Goal: Check status

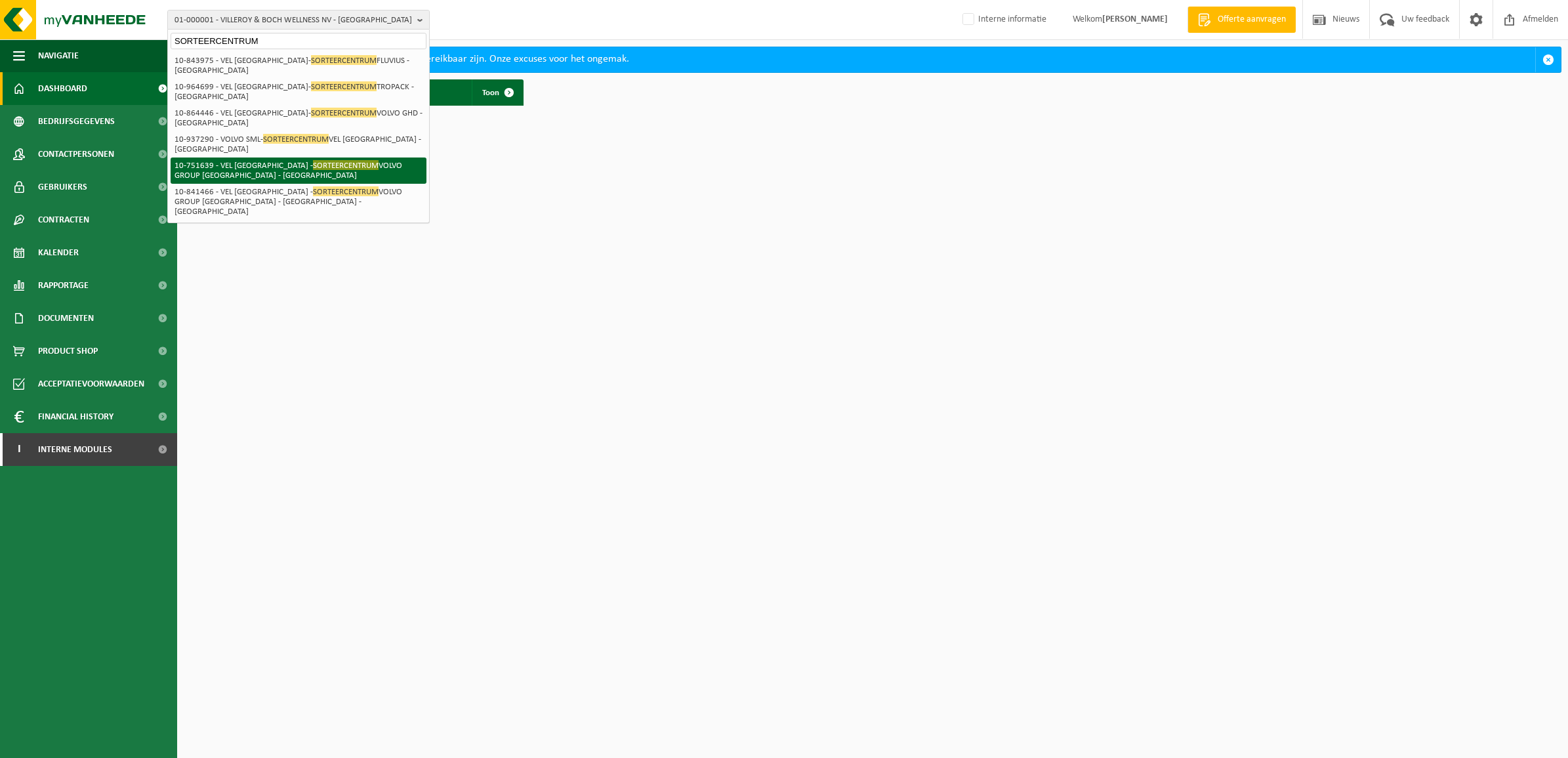
type input "SORTEERCENTRUM"
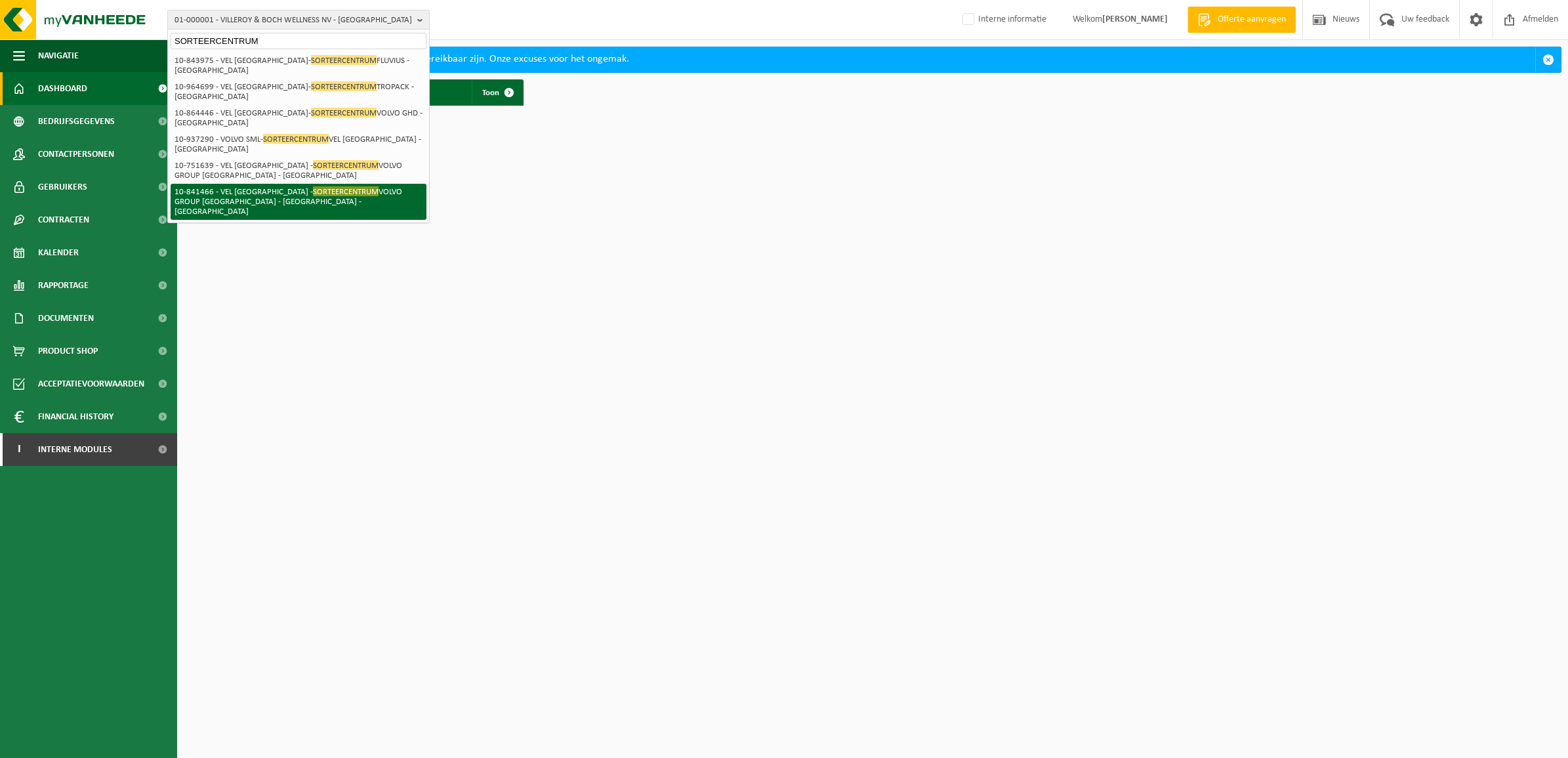
click at [330, 194] on span "SORTEERCENTRUM" at bounding box center [346, 191] width 66 height 9
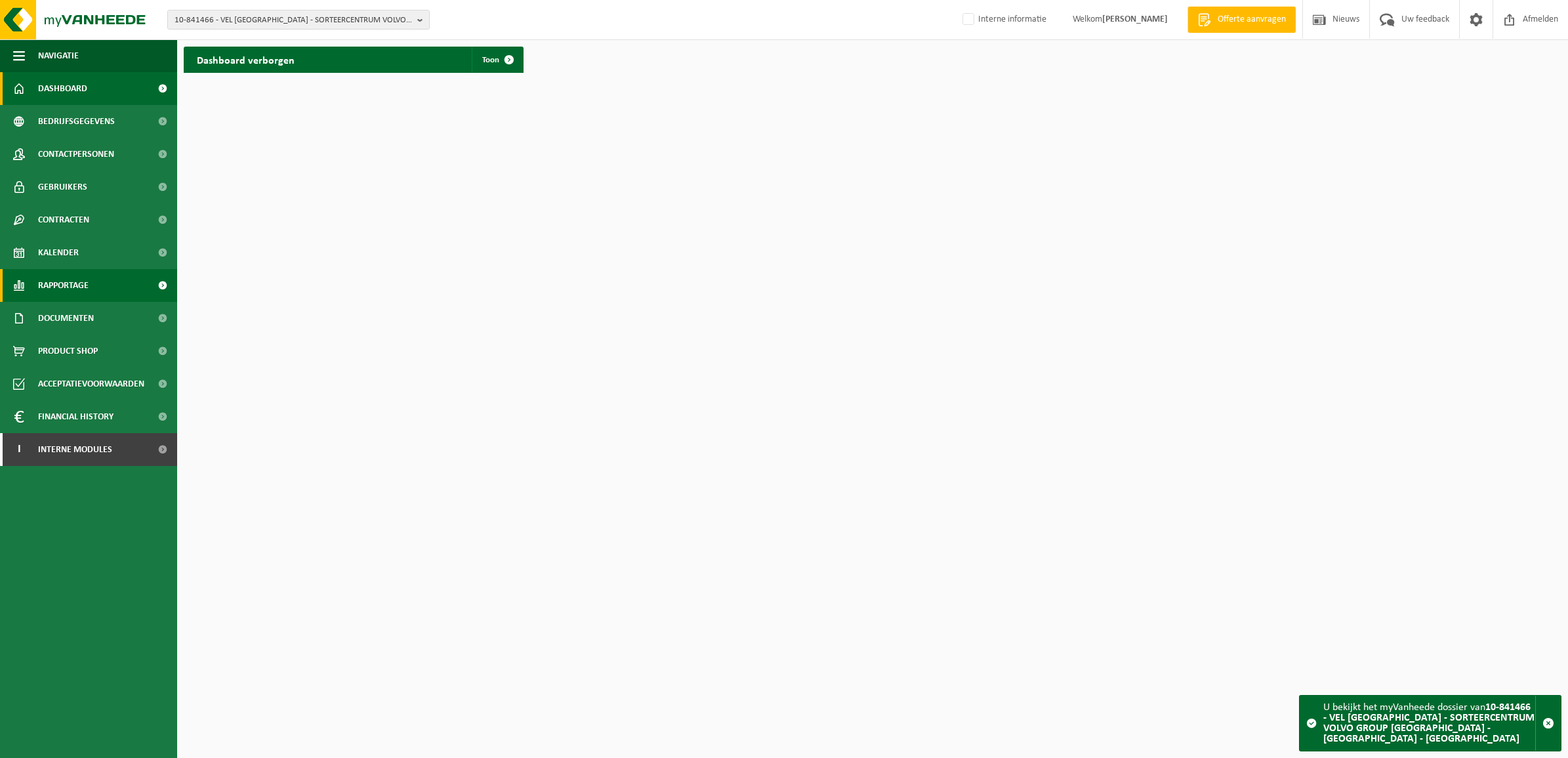
click at [111, 274] on link "Rapportage" at bounding box center [89, 285] width 177 height 32
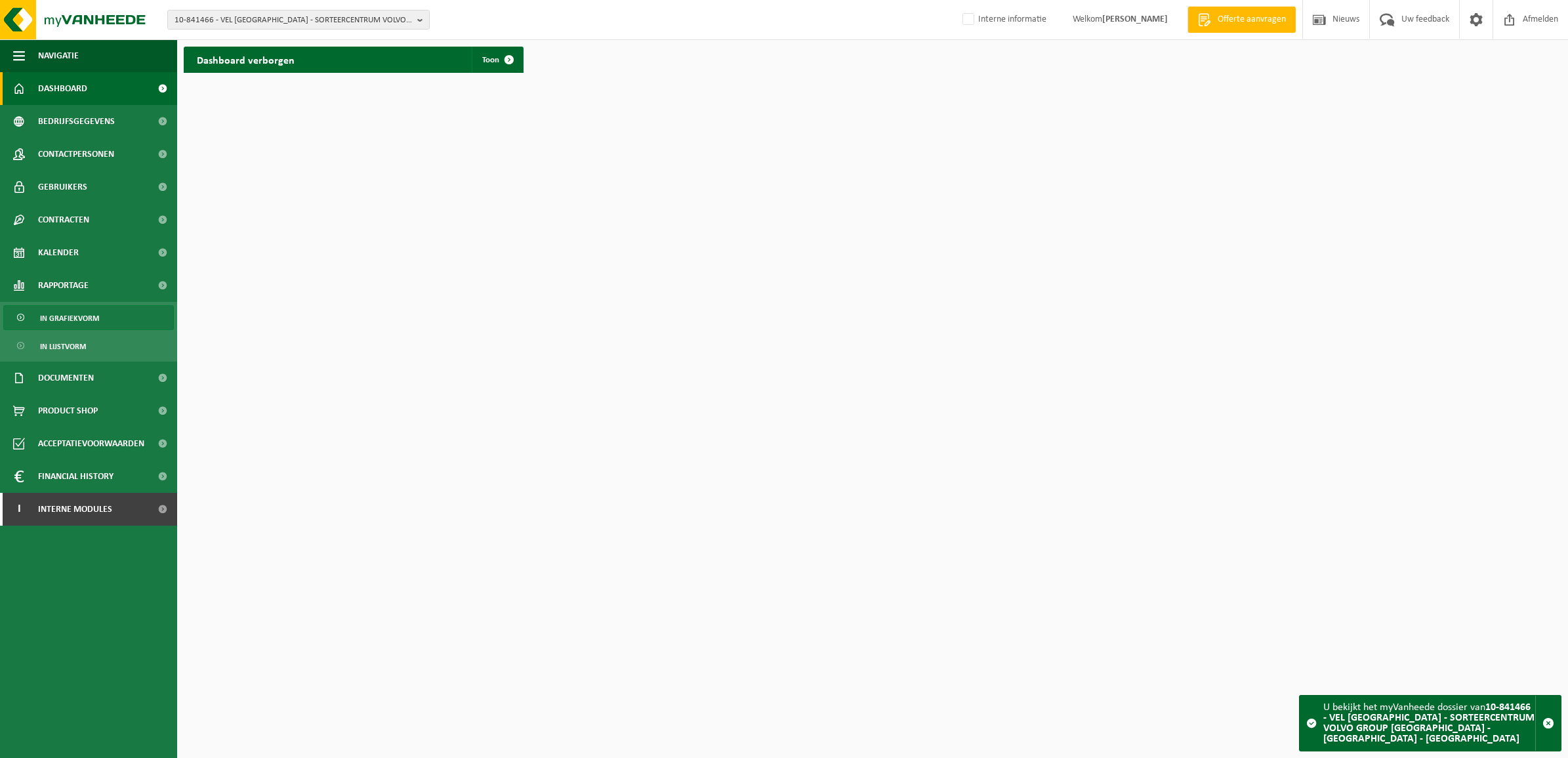
click at [110, 321] on link "In grafiekvorm" at bounding box center [89, 318] width 171 height 25
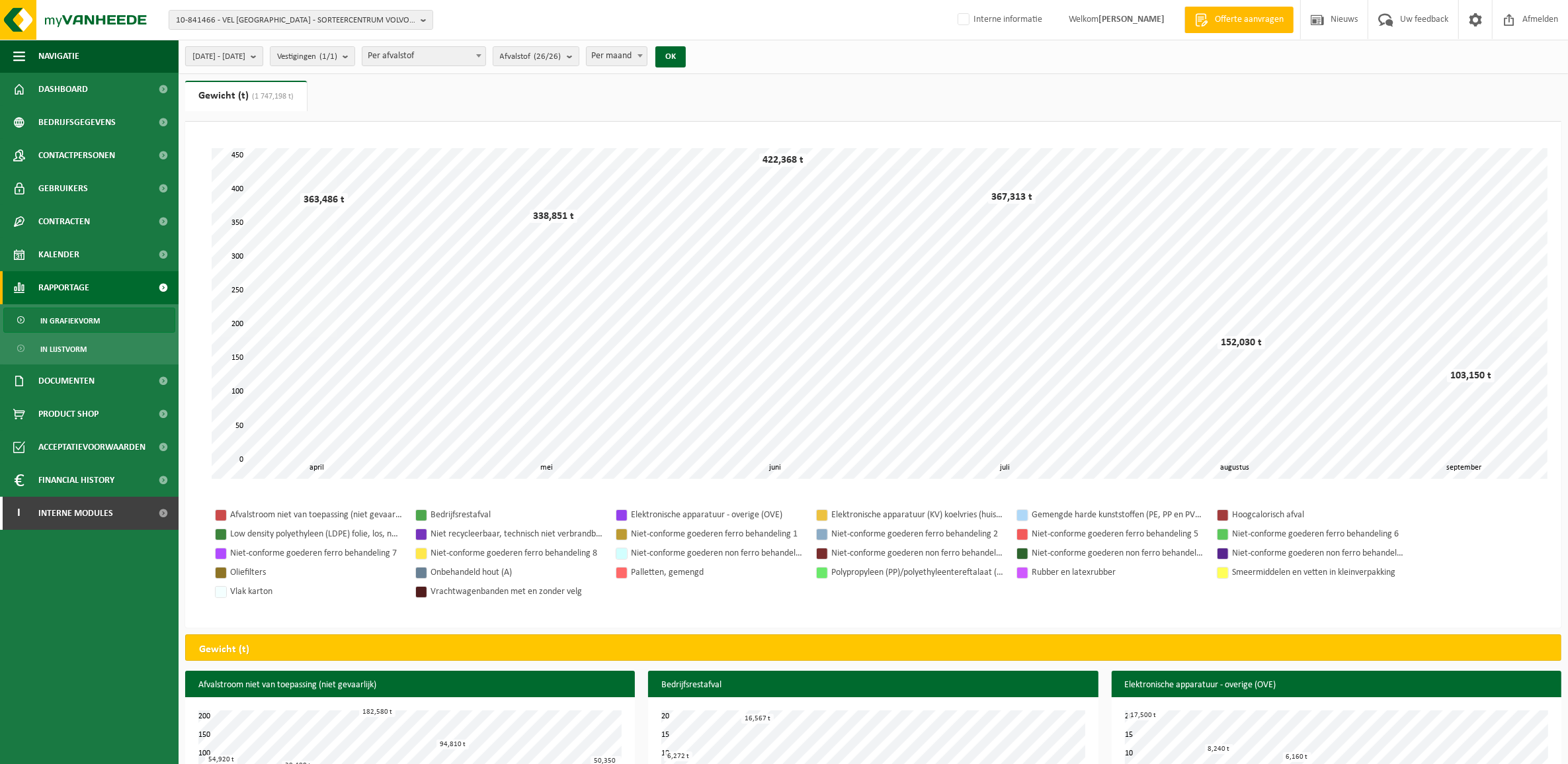
click at [246, 57] on span "2025-04-01 - 2025-09-30" at bounding box center [218, 57] width 53 height 20
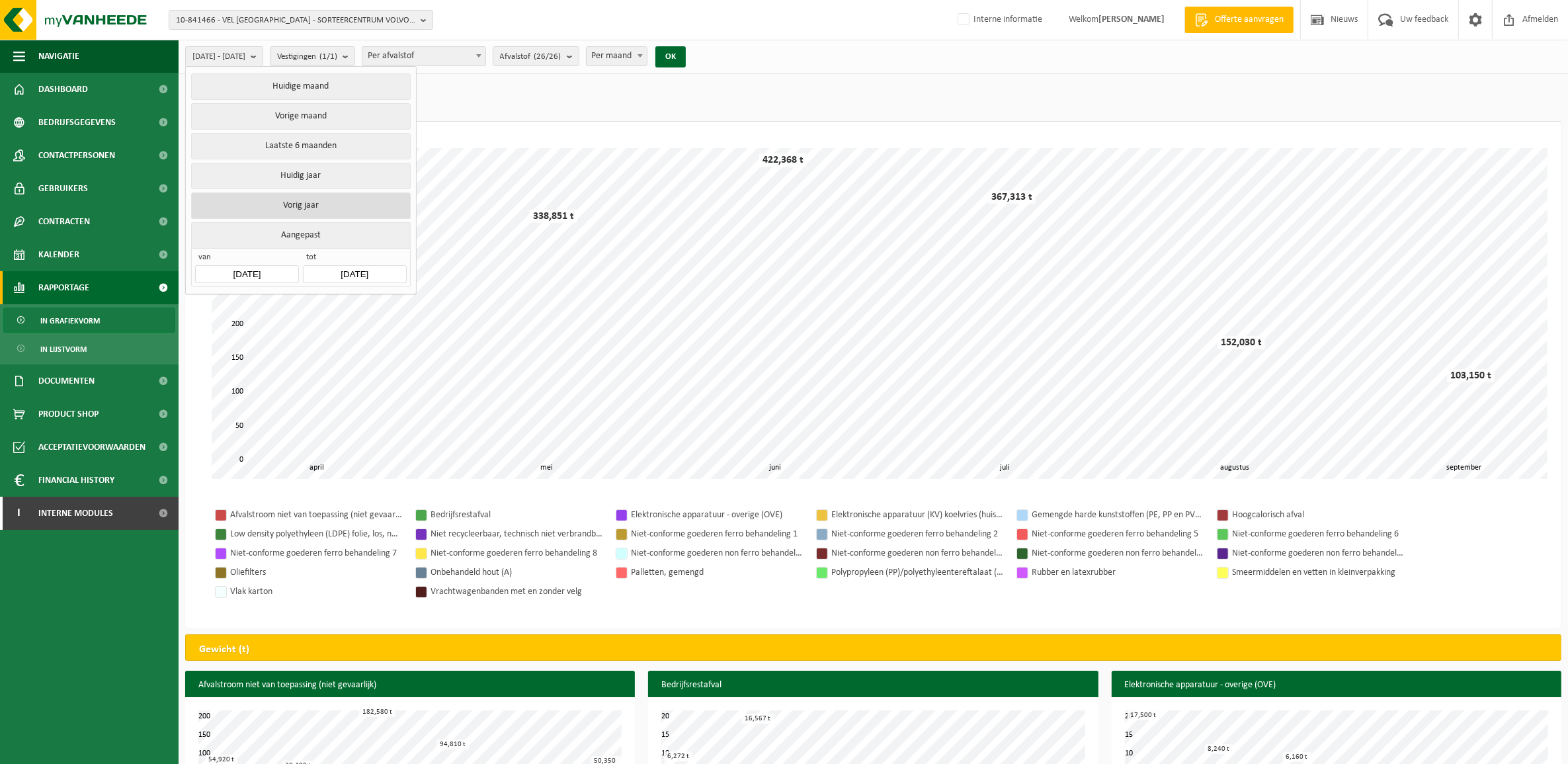
click at [321, 203] on button "Vorig jaar" at bounding box center [301, 205] width 219 height 26
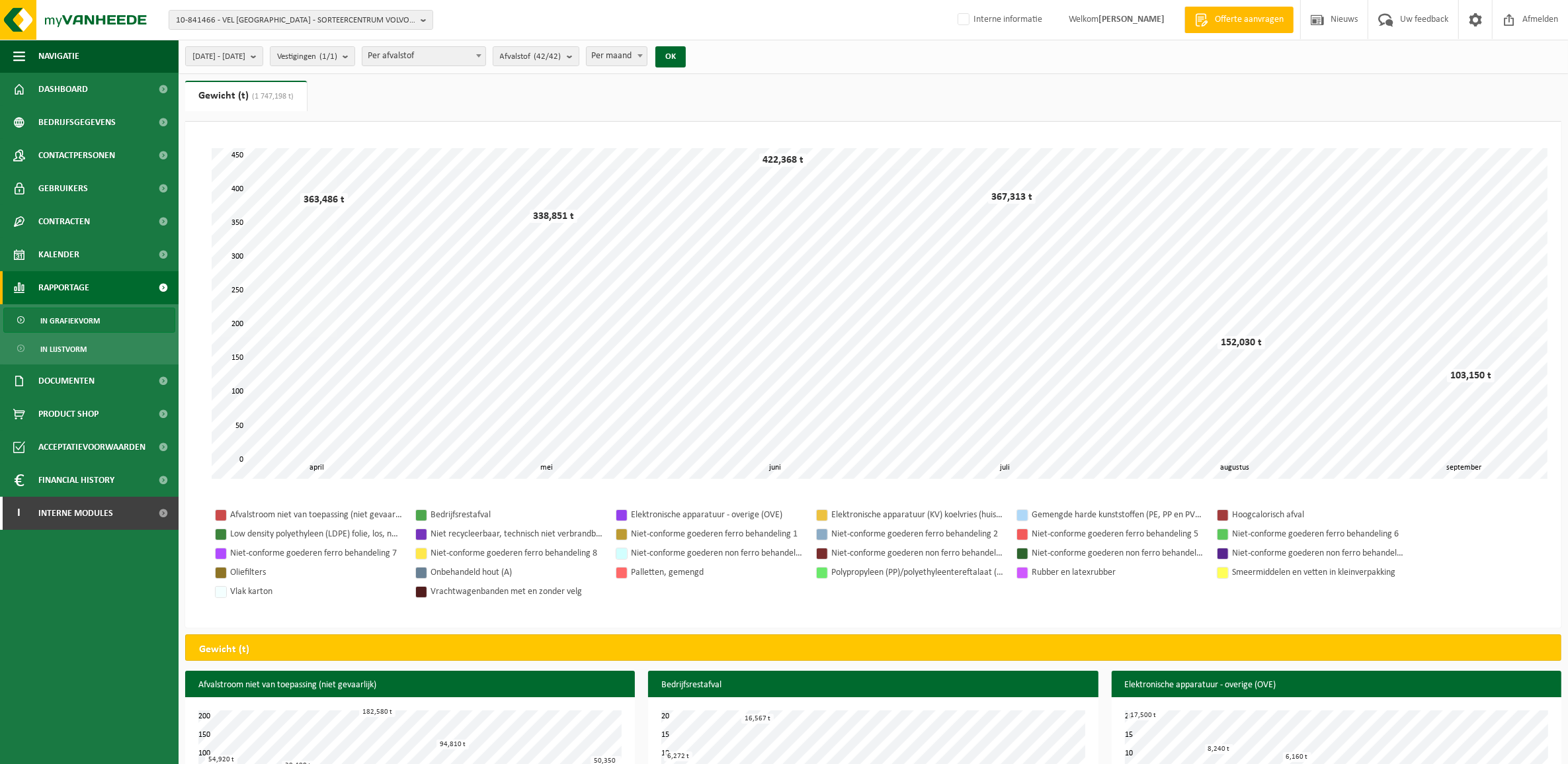
click at [687, 60] on div "OK" at bounding box center [670, 57] width 33 height 22
click at [686, 61] on button "OK" at bounding box center [670, 57] width 30 height 22
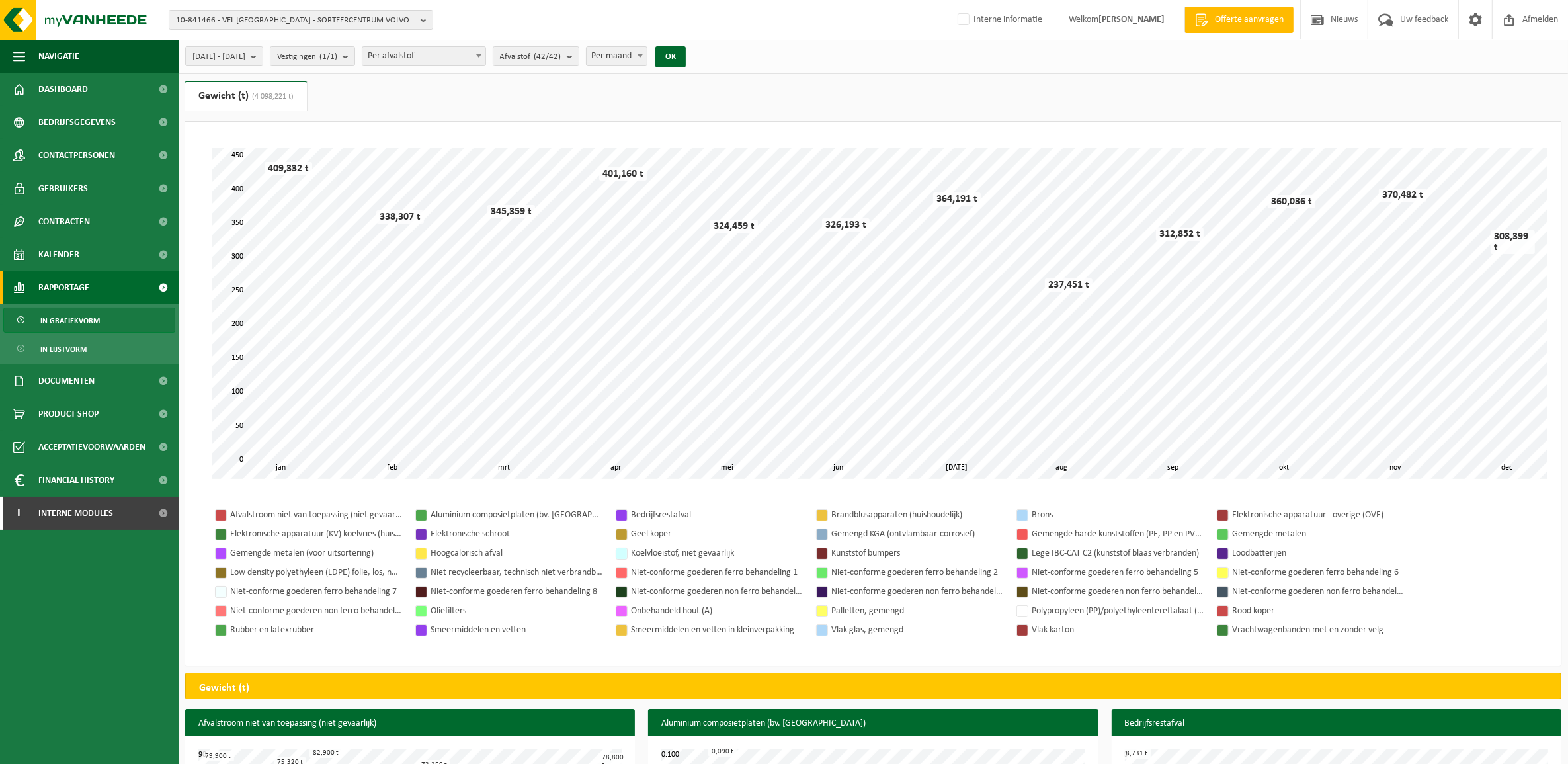
click at [646, 61] on span at bounding box center [640, 56] width 14 height 18
select select "3"
click at [686, 60] on button "OK" at bounding box center [670, 57] width 30 height 22
